Goal: Information Seeking & Learning: Compare options

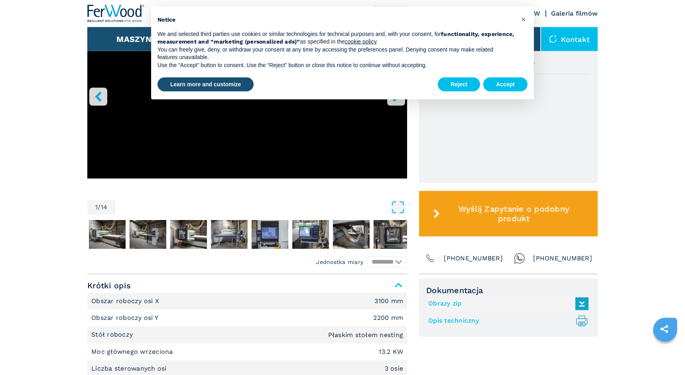
scroll to position [285, 0]
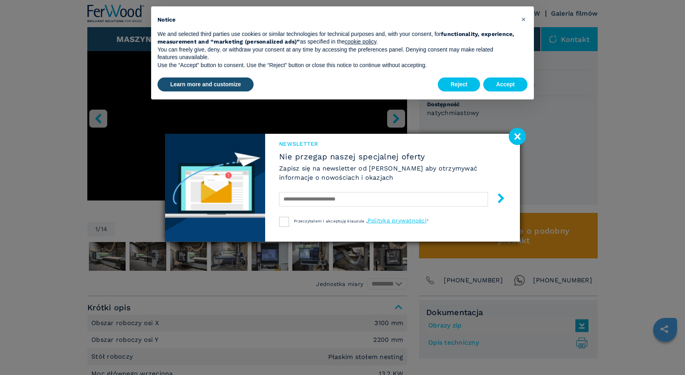
click at [516, 136] on image at bounding box center [517, 136] width 17 height 17
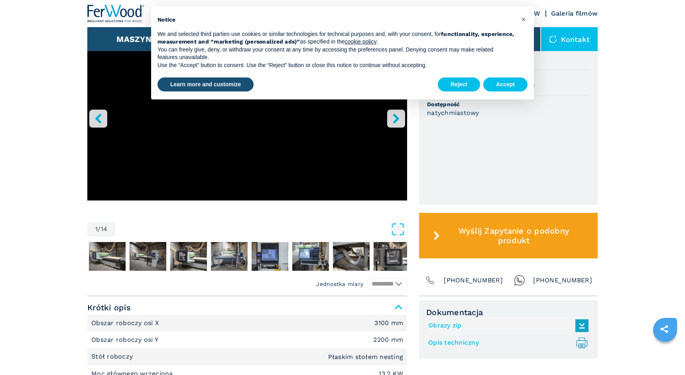
click at [67, 142] on main "HOMEPAGE | maszyny | centrum obróbcze cnc | centra obróbcze z płaskim stołem ne…" at bounding box center [342, 316] width 685 height 1202
click at [458, 85] on button "Reject" at bounding box center [459, 84] width 42 height 14
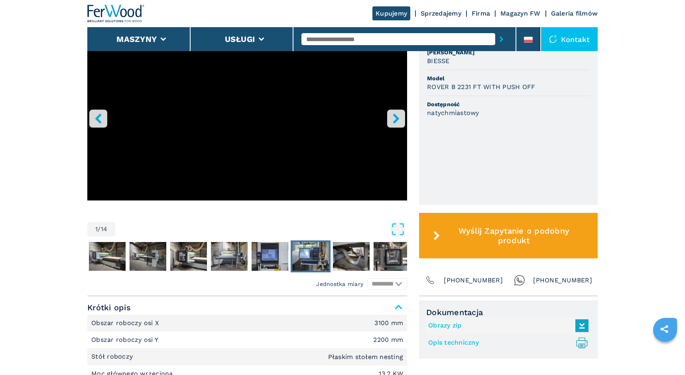
click at [315, 264] on img "Go to Slide 7" at bounding box center [310, 256] width 37 height 29
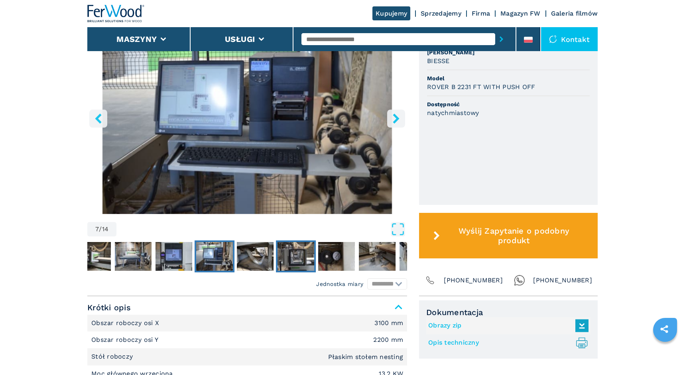
click at [315, 262] on button "Go to Slide 9" at bounding box center [296, 256] width 40 height 32
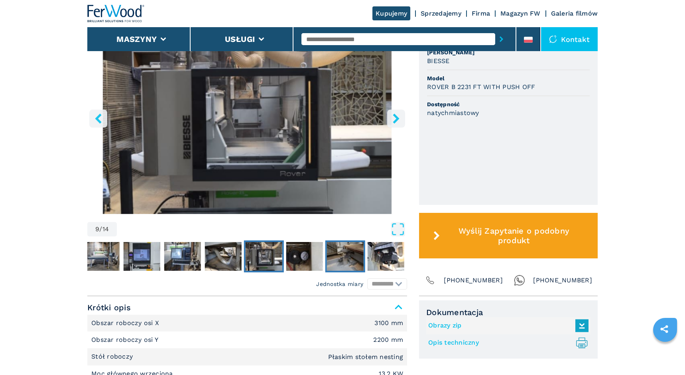
click at [336, 260] on img "Go to Slide 11" at bounding box center [345, 256] width 37 height 29
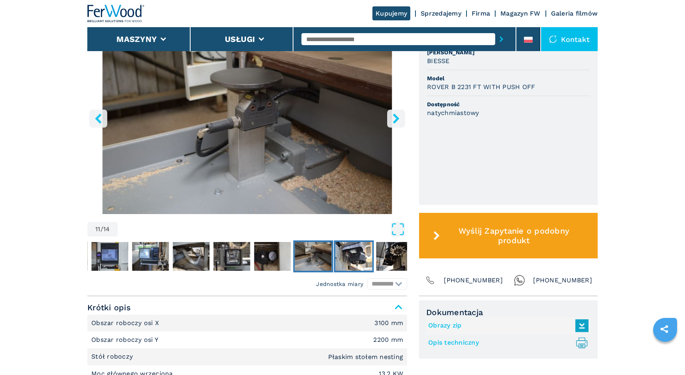
click at [357, 259] on img "Go to Slide 12" at bounding box center [353, 256] width 37 height 29
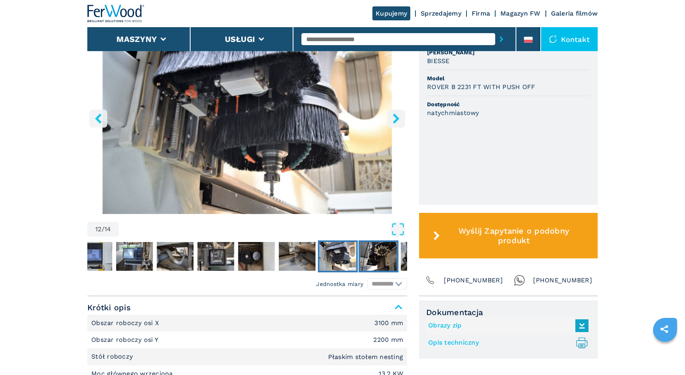
click at [377, 263] on img "Go to Slide 13" at bounding box center [378, 256] width 37 height 29
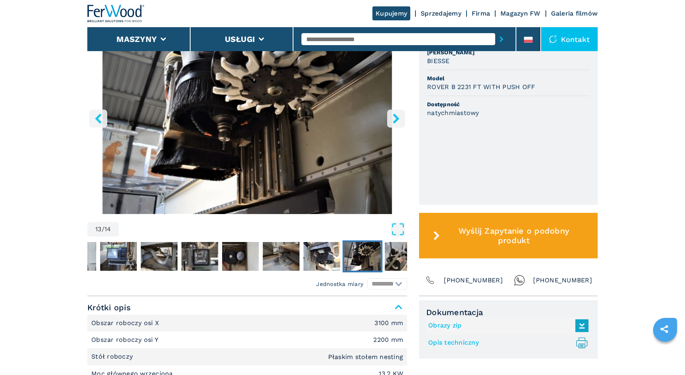
click at [377, 263] on img "Go to Slide 13" at bounding box center [362, 256] width 37 height 29
click at [399, 263] on img "Go to Slide 14" at bounding box center [403, 256] width 37 height 29
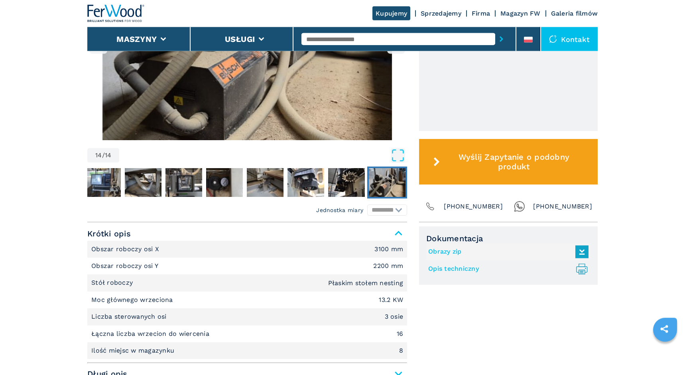
scroll to position [366, 0]
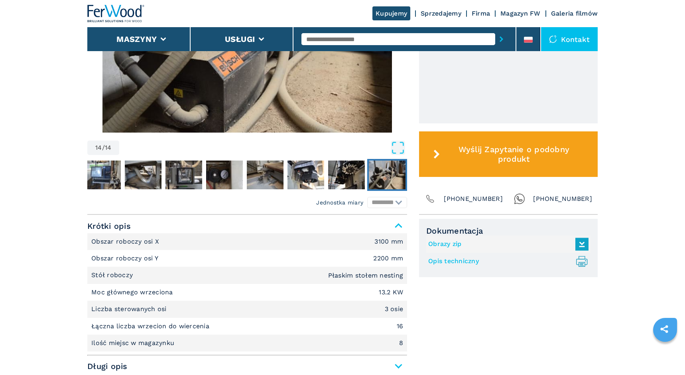
click at [398, 181] on img "Go to Slide 14" at bounding box center [387, 174] width 37 height 29
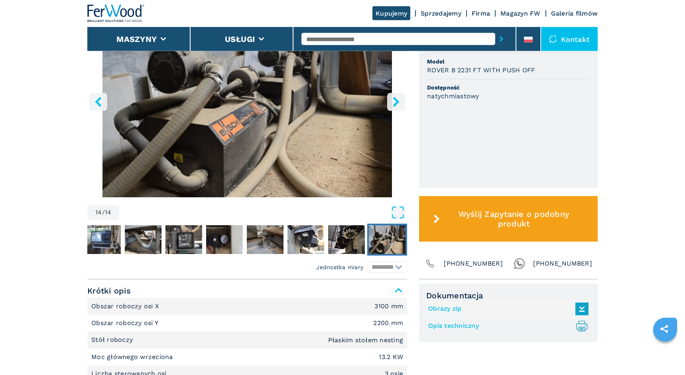
scroll to position [244, 0]
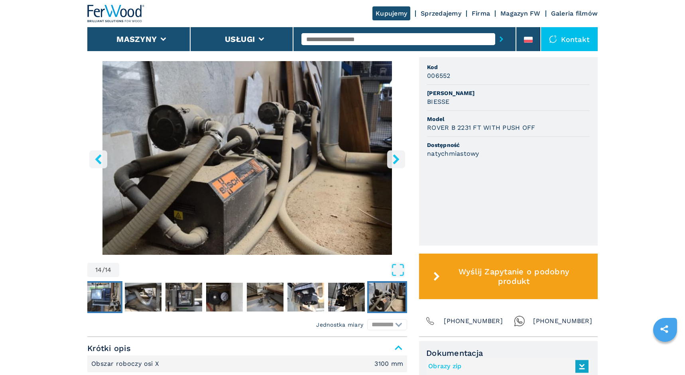
click at [95, 300] on img "Go to Slide 7" at bounding box center [102, 296] width 37 height 29
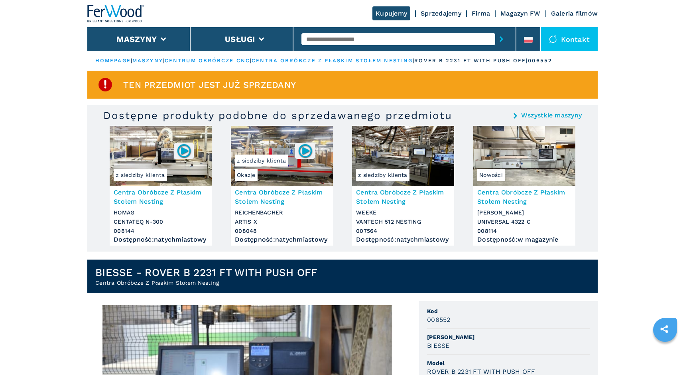
scroll to position [0, 0]
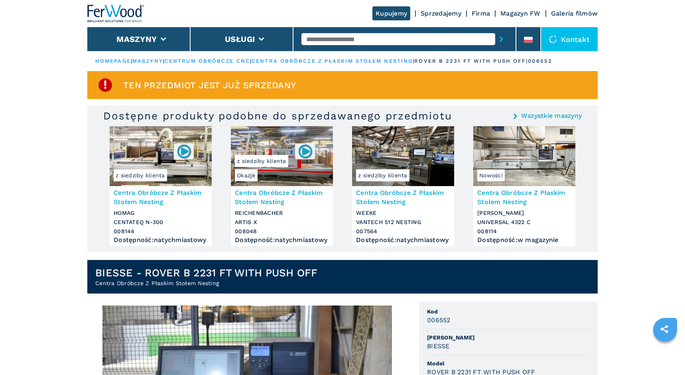
click at [525, 156] on img at bounding box center [524, 156] width 102 height 60
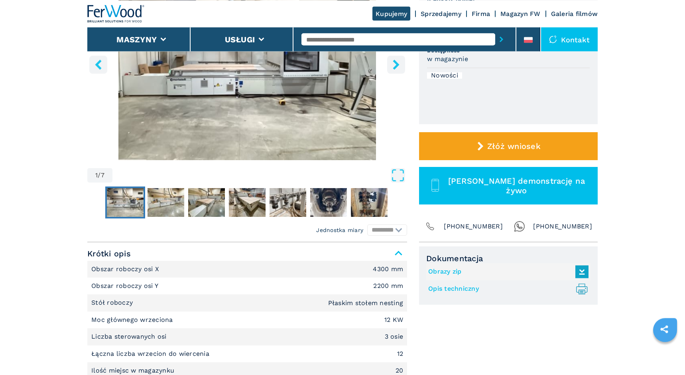
scroll to position [163, 0]
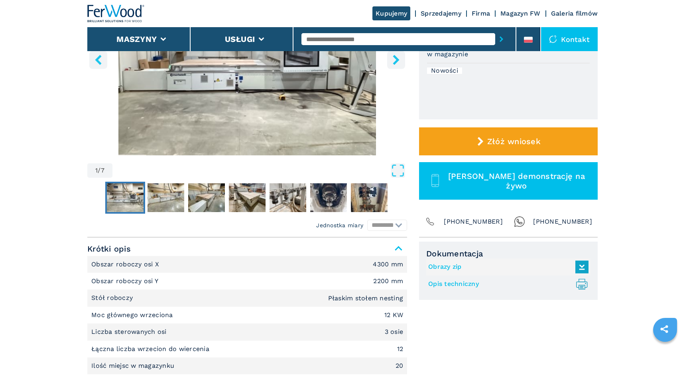
click at [139, 201] on img "Go to Slide 1" at bounding box center [125, 197] width 37 height 29
click at [164, 201] on img "Go to Slide 2" at bounding box center [166, 197] width 37 height 29
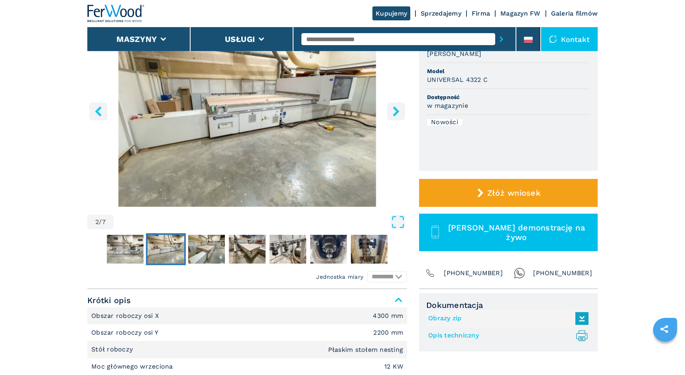
scroll to position [81, 0]
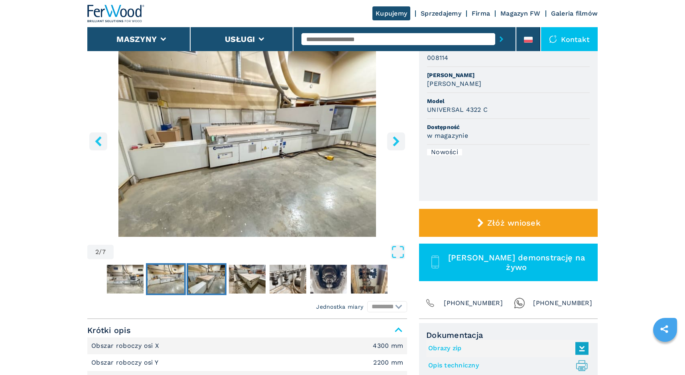
click at [205, 278] on img "Go to Slide 3" at bounding box center [206, 278] width 37 height 29
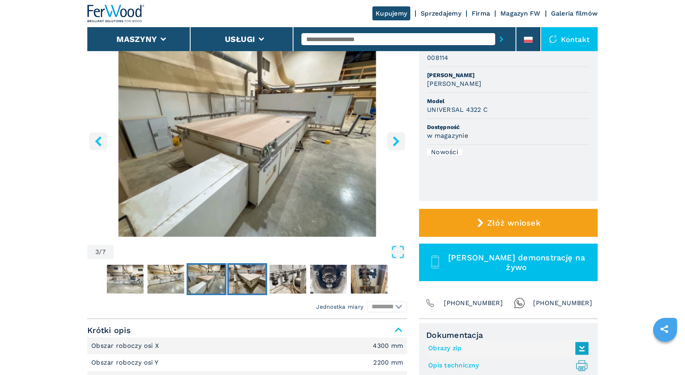
click at [246, 272] on img "Go to Slide 4" at bounding box center [247, 278] width 37 height 29
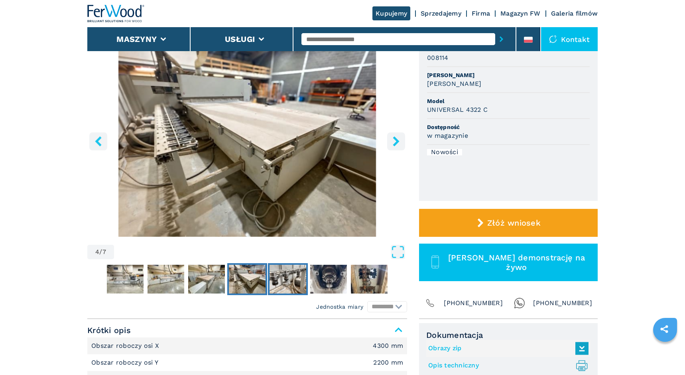
click at [290, 278] on img "Go to Slide 5" at bounding box center [288, 278] width 37 height 29
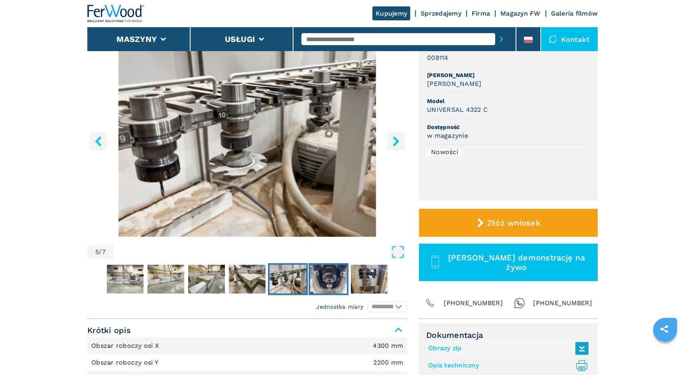
click at [317, 282] on img "Go to Slide 6" at bounding box center [328, 278] width 37 height 29
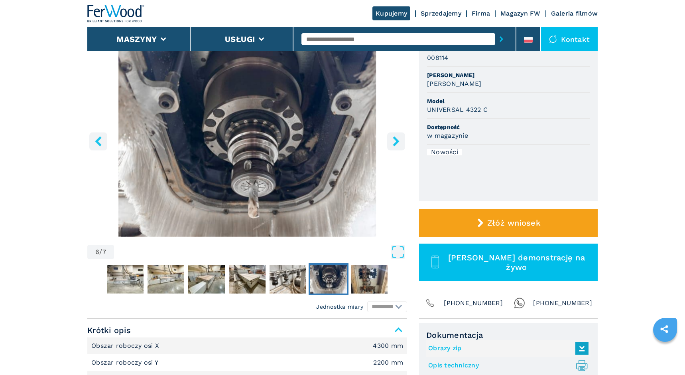
click at [341, 283] on img "Go to Slide 6" at bounding box center [328, 278] width 37 height 29
click at [374, 289] on img "Go to Slide 7" at bounding box center [369, 278] width 37 height 29
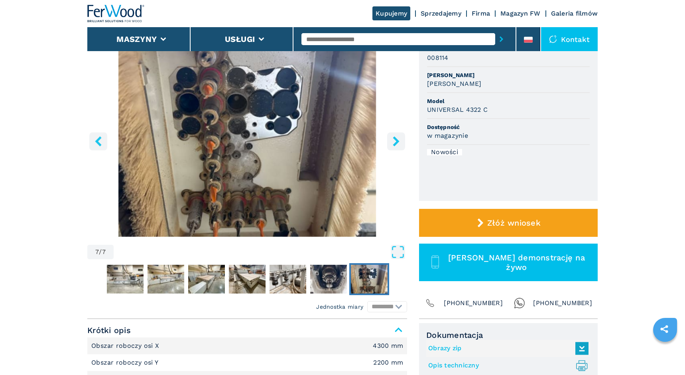
click at [394, 278] on nav "Thumbnail Navigation" at bounding box center [247, 279] width 320 height 32
click at [396, 142] on icon "right-button" at bounding box center [396, 141] width 6 height 10
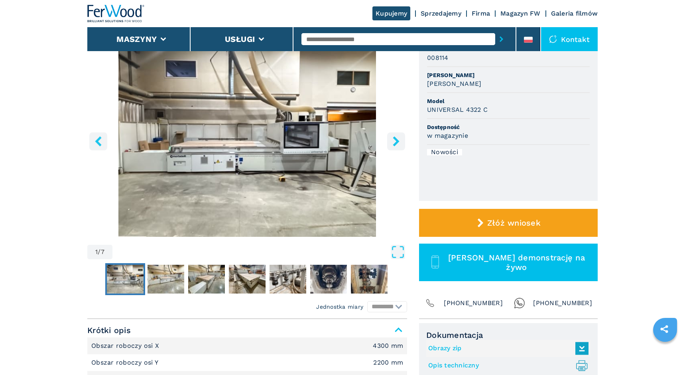
click at [396, 141] on icon "right-button" at bounding box center [396, 141] width 10 height 10
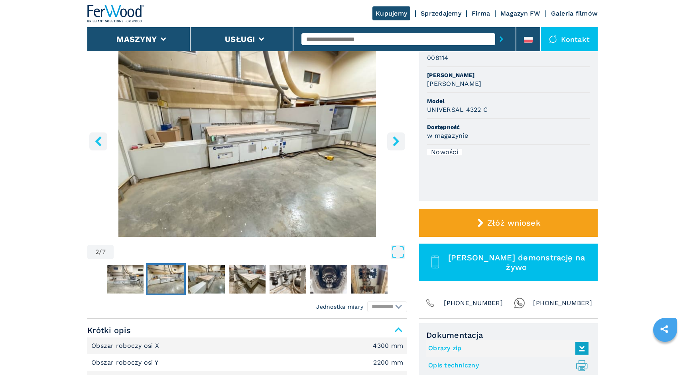
click at [396, 140] on icon "right-button" at bounding box center [396, 141] width 6 height 10
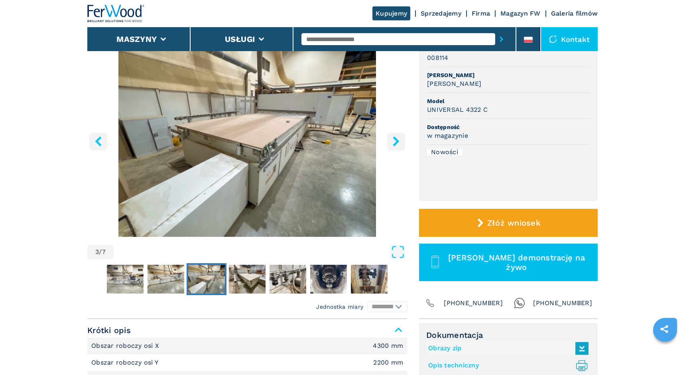
click at [396, 140] on icon "right-button" at bounding box center [396, 141] width 6 height 10
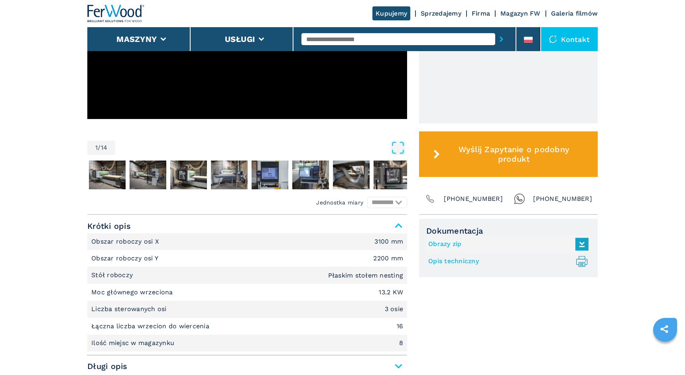
scroll to position [570, 0]
